Goal: Task Accomplishment & Management: Manage account settings

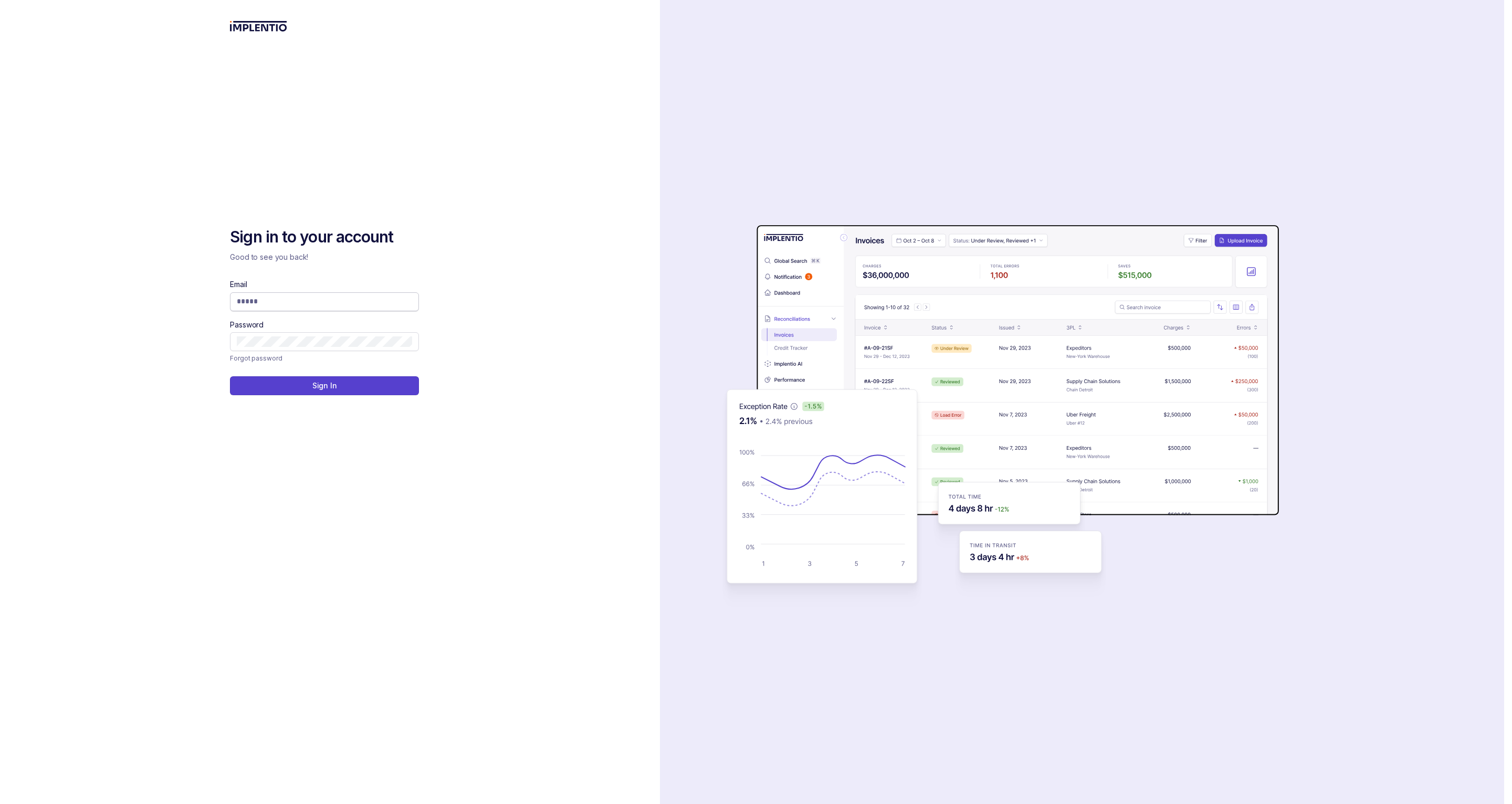
click at [286, 306] on input "Email" at bounding box center [324, 301] width 176 height 11
type input "**********"
